Goal: Ask a question: Seek information or help from site administrators or community

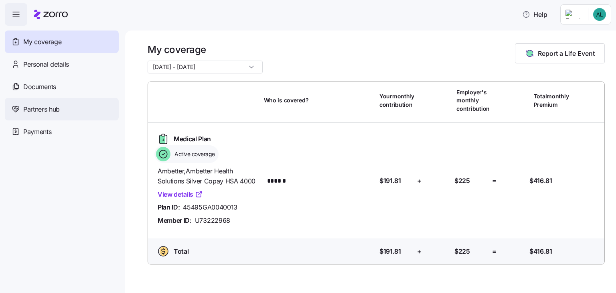
click at [53, 108] on span "Partners hub" at bounding box center [41, 109] width 36 height 10
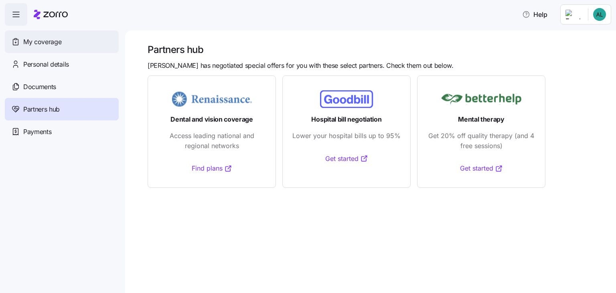
click at [62, 47] on div "My coverage" at bounding box center [62, 41] width 114 height 22
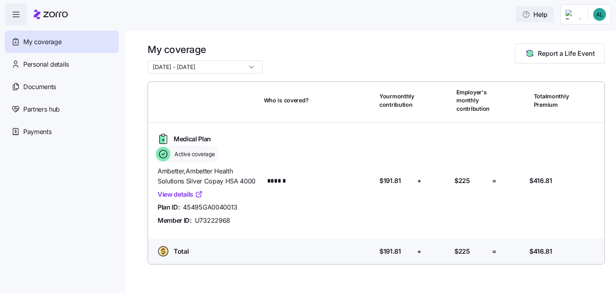
click at [540, 13] on span "Help" at bounding box center [534, 15] width 25 height 10
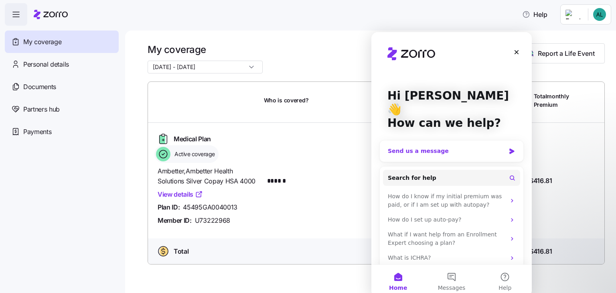
click at [487, 147] on div "Send us a message" at bounding box center [446, 151] width 117 height 8
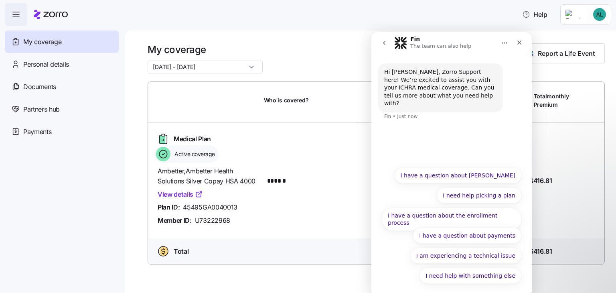
click at [398, 267] on div "I need help with something else I have a question about ICHRA I need help picki…" at bounding box center [452, 227] width 140 height 120
click at [451, 276] on button "I need help with something else" at bounding box center [470, 275] width 102 height 16
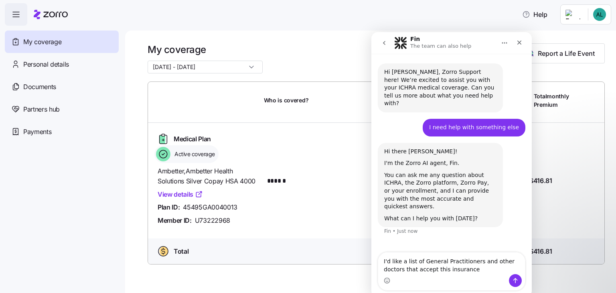
click at [382, 270] on textarea "I'd like a list of General Practitioners and other doctors that accept this ins…" at bounding box center [451, 263] width 147 height 22
type textarea "I'd like a list of General Practitioners and other doctors in my area that acce…"
click at [520, 279] on button "Send a message…" at bounding box center [515, 280] width 13 height 13
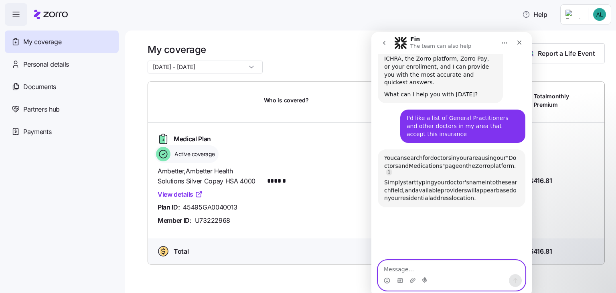
scroll to position [166, 0]
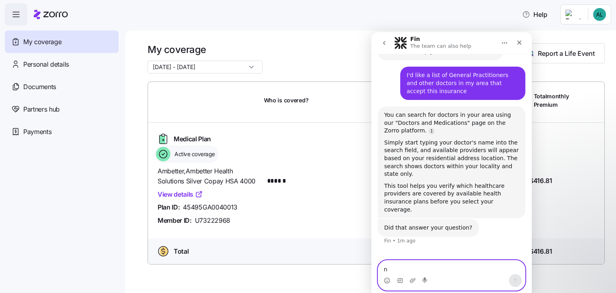
type textarea "no"
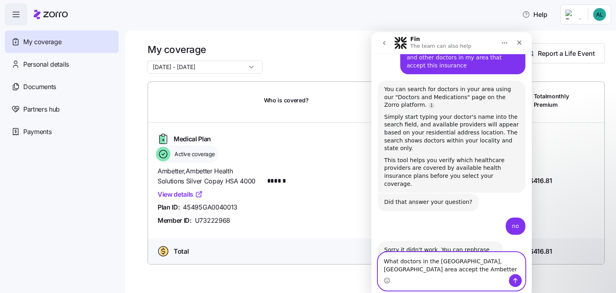
scroll to position [200, 0]
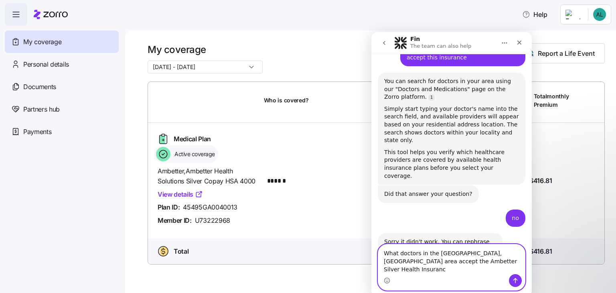
type textarea "What doctors in the [GEOGRAPHIC_DATA], [GEOGRAPHIC_DATA] area accept the Ambett…"
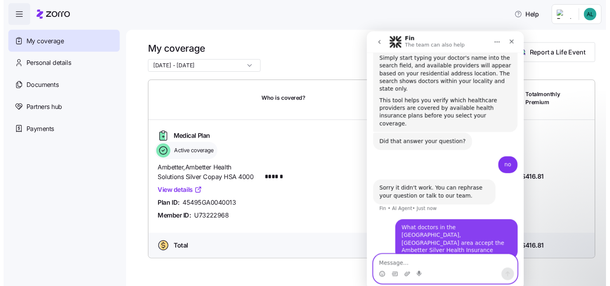
scroll to position [250, 0]
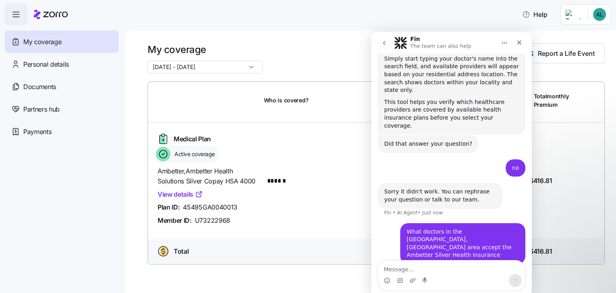
click at [10, 12] on span "button" at bounding box center [16, 15] width 22 height 22
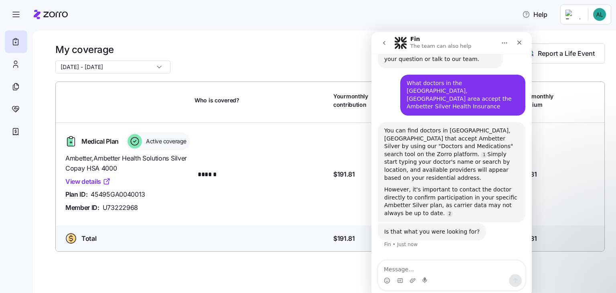
scroll to position [350, 0]
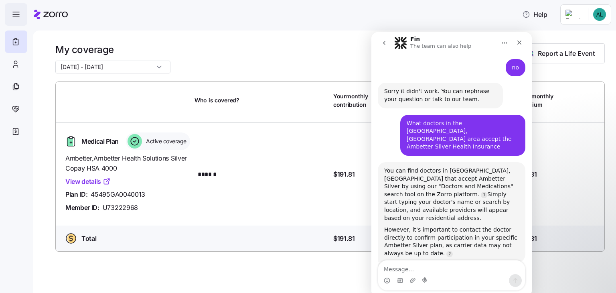
click at [16, 13] on icon "button" at bounding box center [16, 15] width 10 height 10
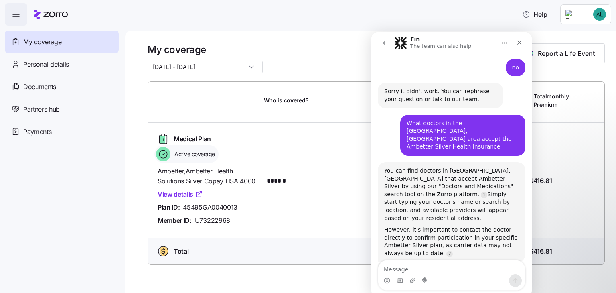
click at [11, 20] on span "button" at bounding box center [16, 15] width 22 height 22
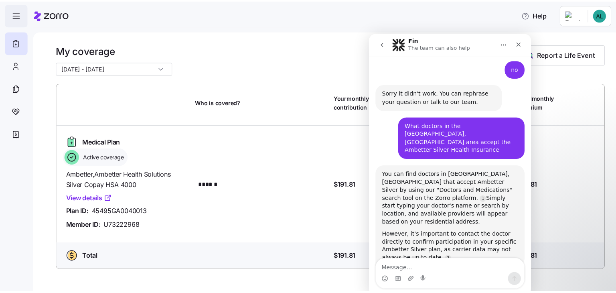
scroll to position [390, 0]
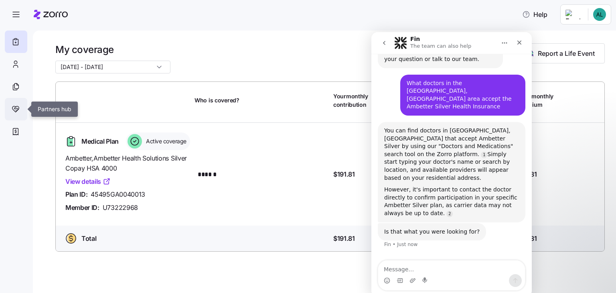
click at [22, 117] on div at bounding box center [16, 109] width 22 height 22
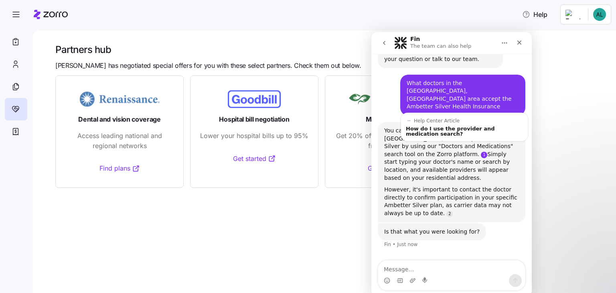
click at [487, 152] on link "Source reference 10333247:" at bounding box center [484, 155] width 6 height 6
click at [504, 126] on div "How do I use the provider and medication search?" at bounding box center [464, 131] width 117 height 10
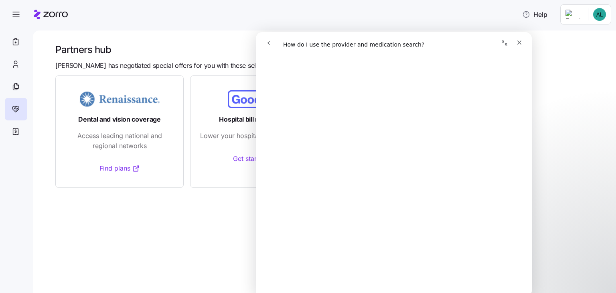
scroll to position [80, 0]
click at [520, 42] on icon "Close" at bounding box center [519, 42] width 6 height 6
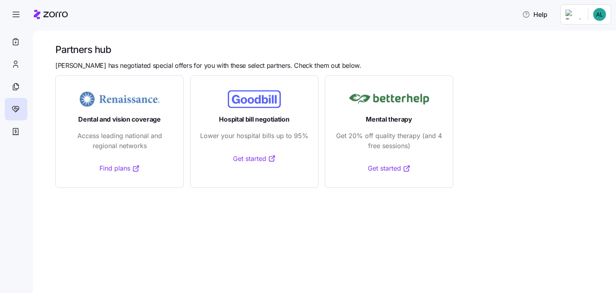
scroll to position [0, 0]
click at [10, 61] on div at bounding box center [16, 64] width 22 height 22
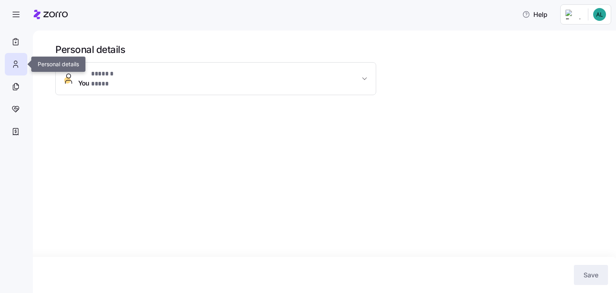
click at [12, 54] on div at bounding box center [16, 64] width 22 height 22
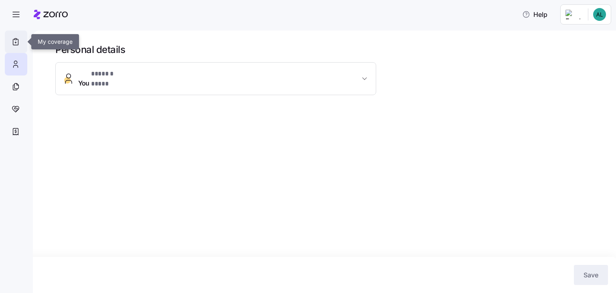
click at [16, 35] on div at bounding box center [16, 41] width 22 height 22
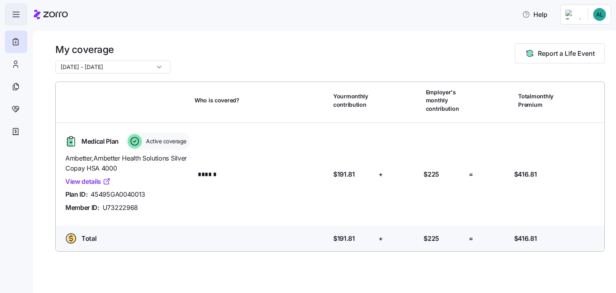
click at [18, 12] on icon "button" at bounding box center [16, 15] width 10 height 10
